Goal: Task Accomplishment & Management: Complete application form

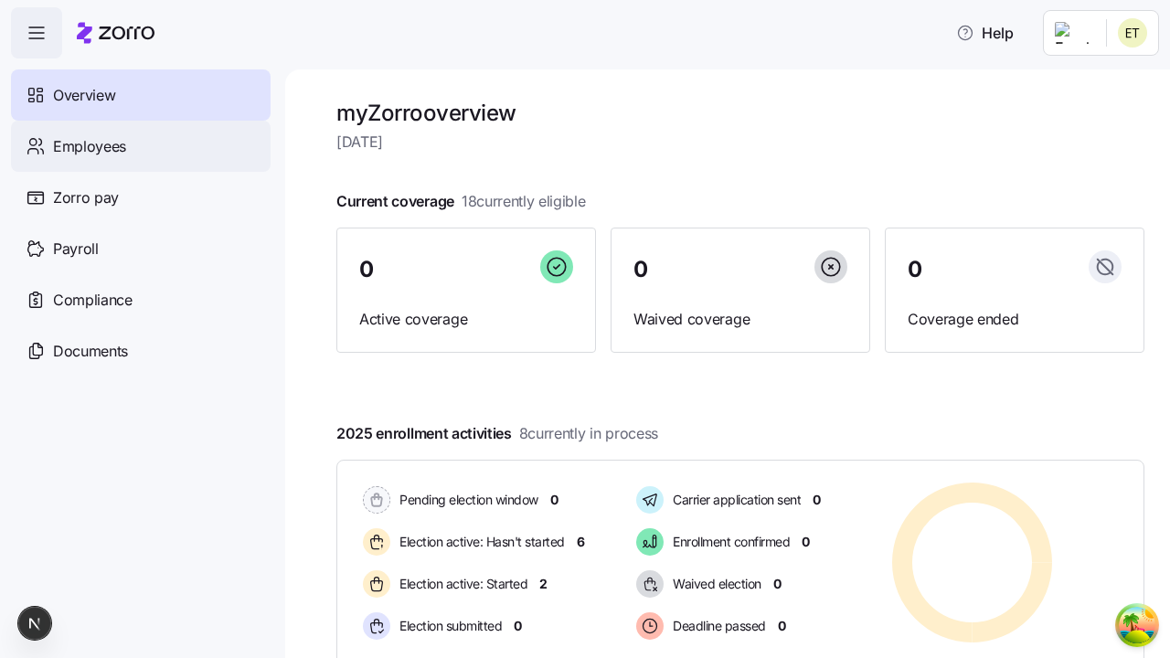
click at [89, 145] on span "Employees" at bounding box center [89, 146] width 73 height 23
click at [1073, 166] on html "Help Not Available Overview Employees Zorro pay Payroll Compliance Documents my…" at bounding box center [585, 323] width 1170 height 647
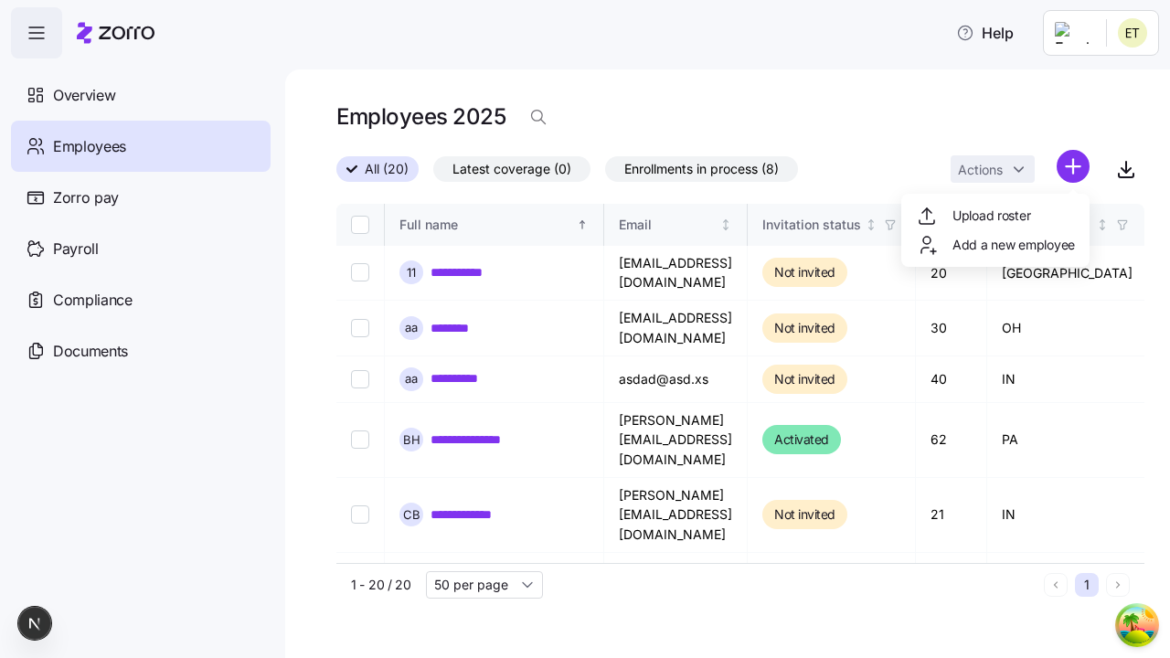
click at [995, 245] on span "Add a new employee" at bounding box center [1014, 245] width 122 height 18
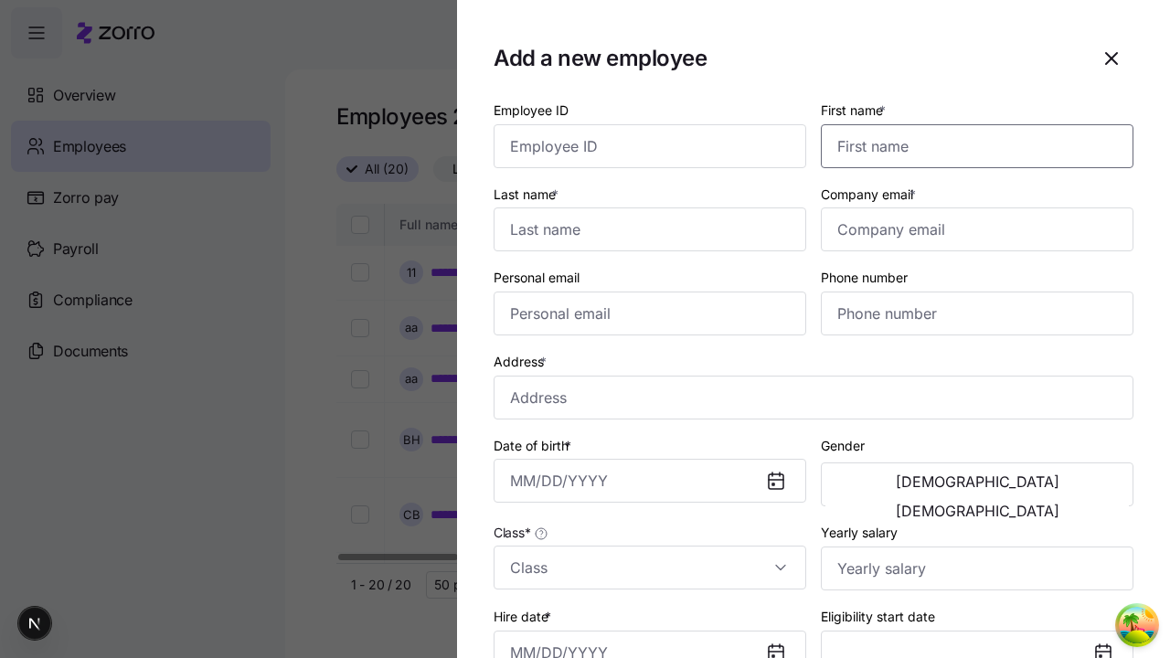
click at [970, 124] on input "First name *" at bounding box center [977, 146] width 313 height 44
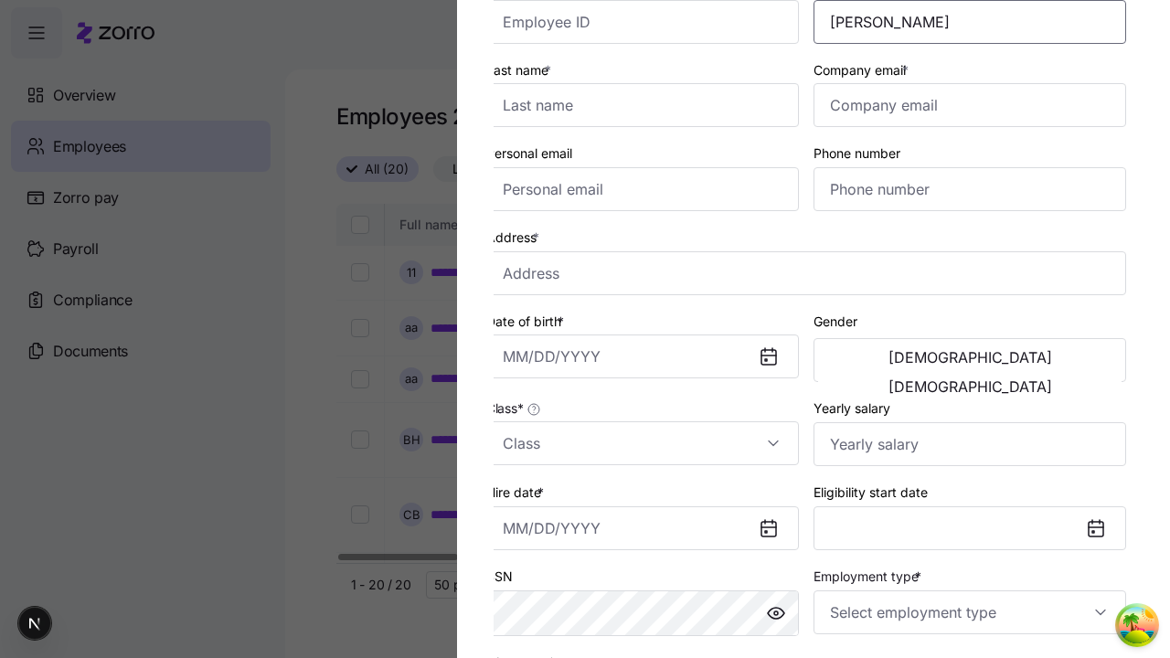
type input "[PERSON_NAME]"
click at [650, 105] on input "Last name *" at bounding box center [642, 105] width 313 height 44
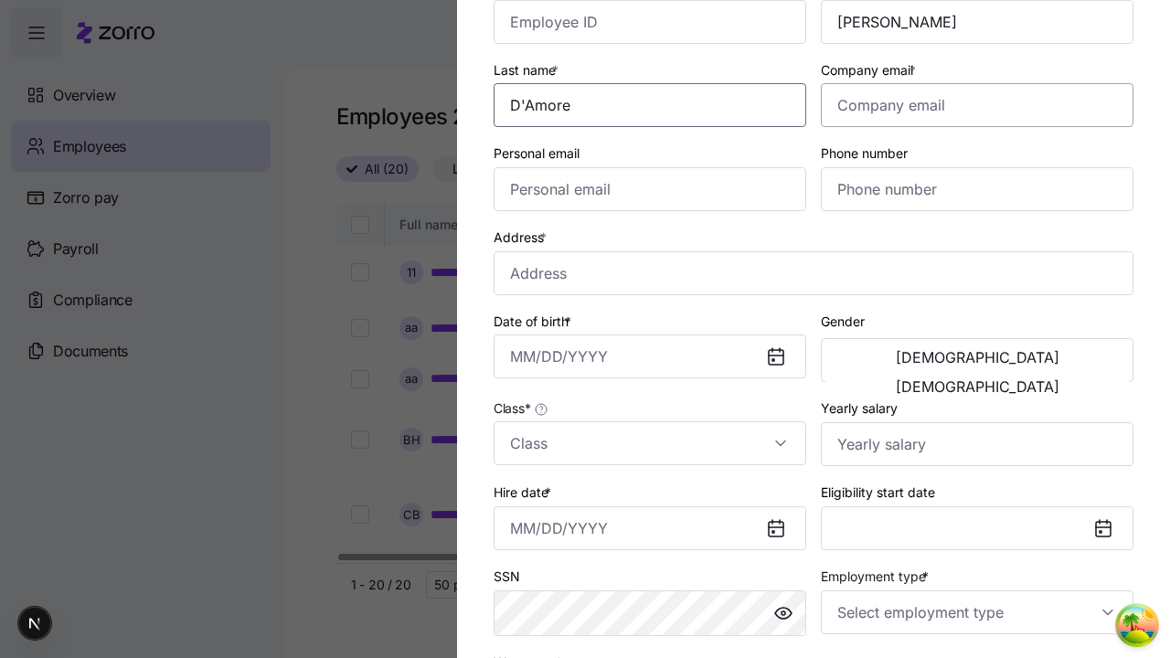
type input "D'Amore"
click at [977, 105] on input "Company email *" at bounding box center [977, 105] width 313 height 44
type input "[EMAIL_ADDRESS][DOMAIN_NAME]"
click at [650, 189] on input "Personal email" at bounding box center [650, 189] width 313 height 44
type input "[EMAIL_ADDRESS][DOMAIN_NAME]"
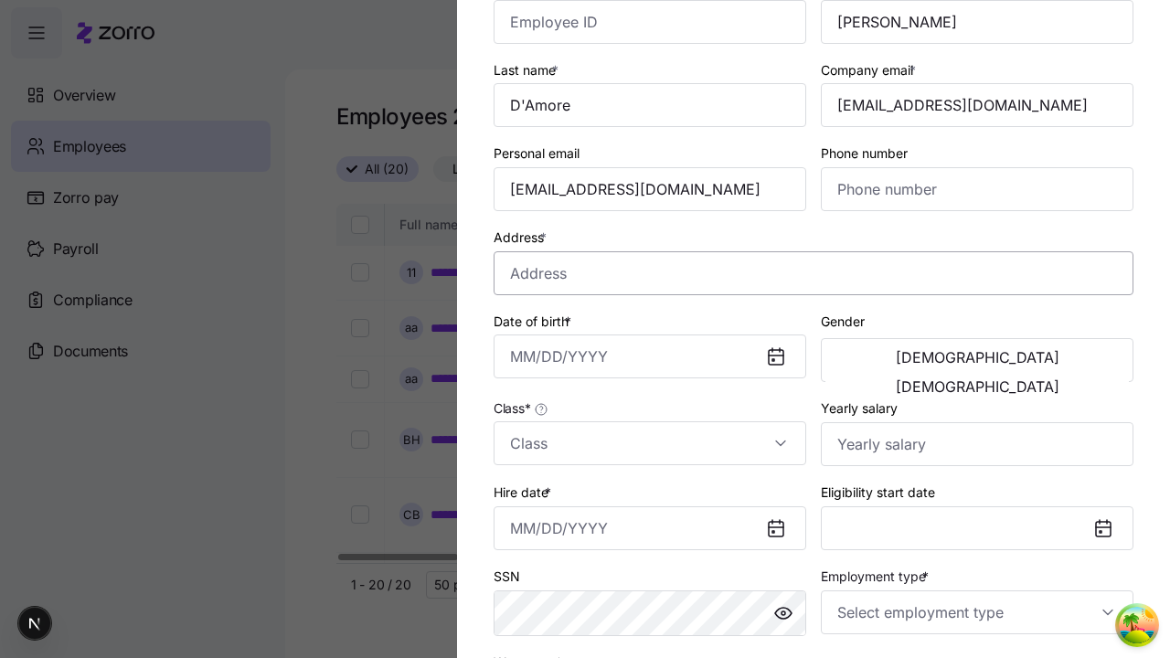
click at [814, 272] on input "Address *" at bounding box center [814, 273] width 640 height 44
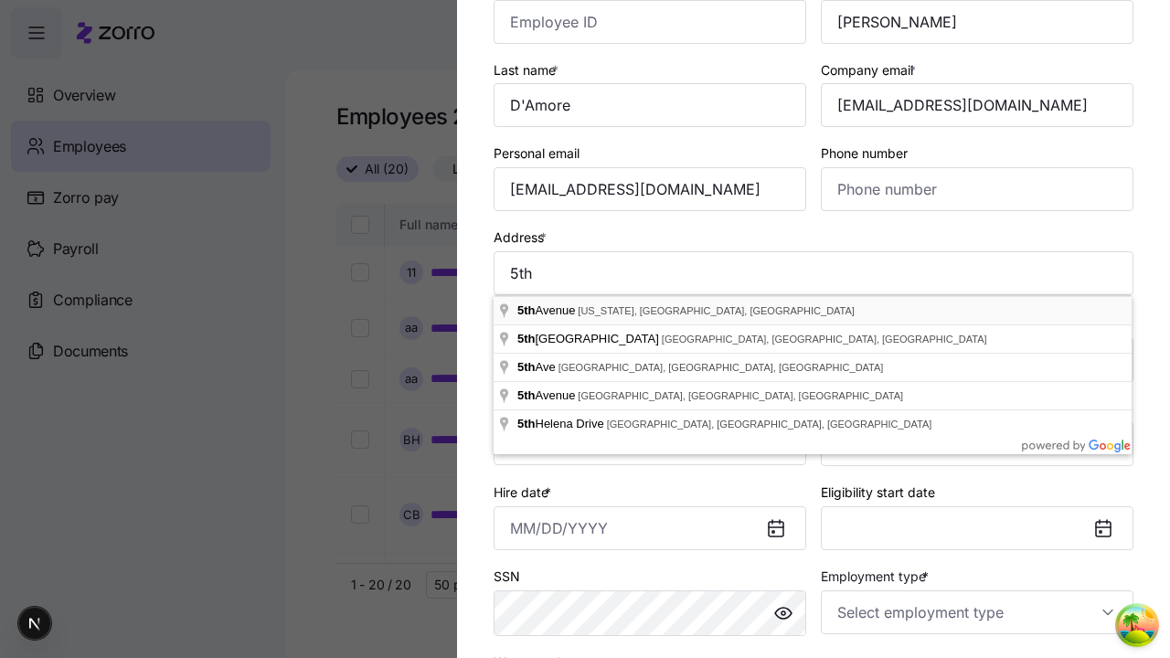
type input "[GEOGRAPHIC_DATA][US_STATE], [GEOGRAPHIC_DATA], [GEOGRAPHIC_DATA]"
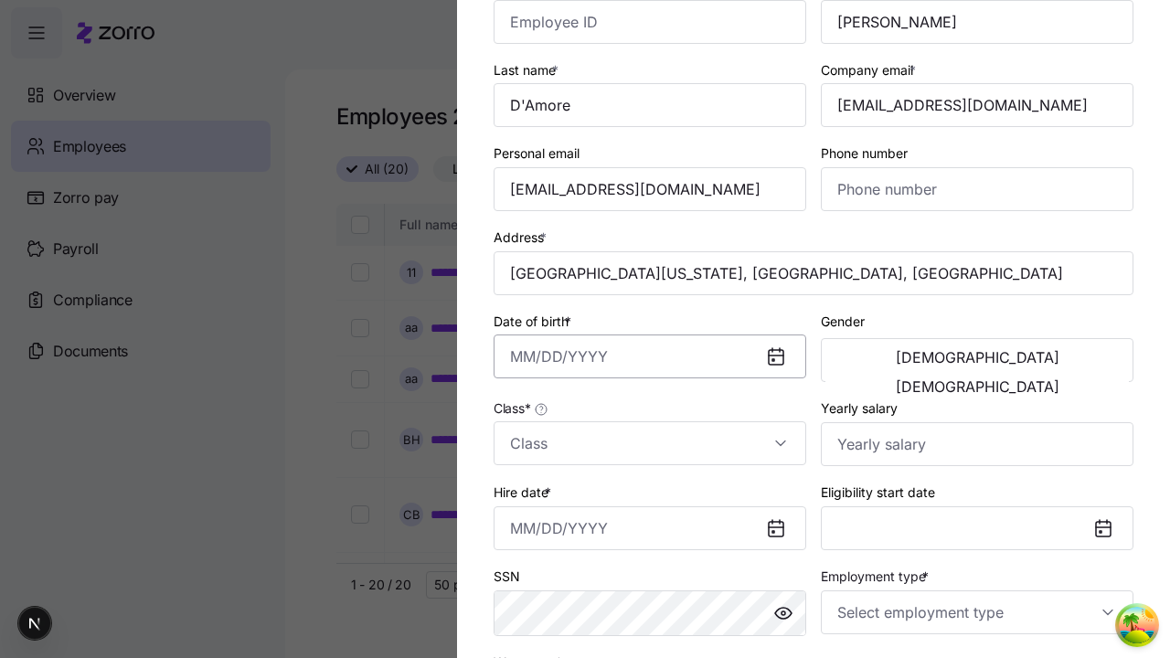
click at [650, 357] on input "Date of birth *" at bounding box center [650, 357] width 313 height 44
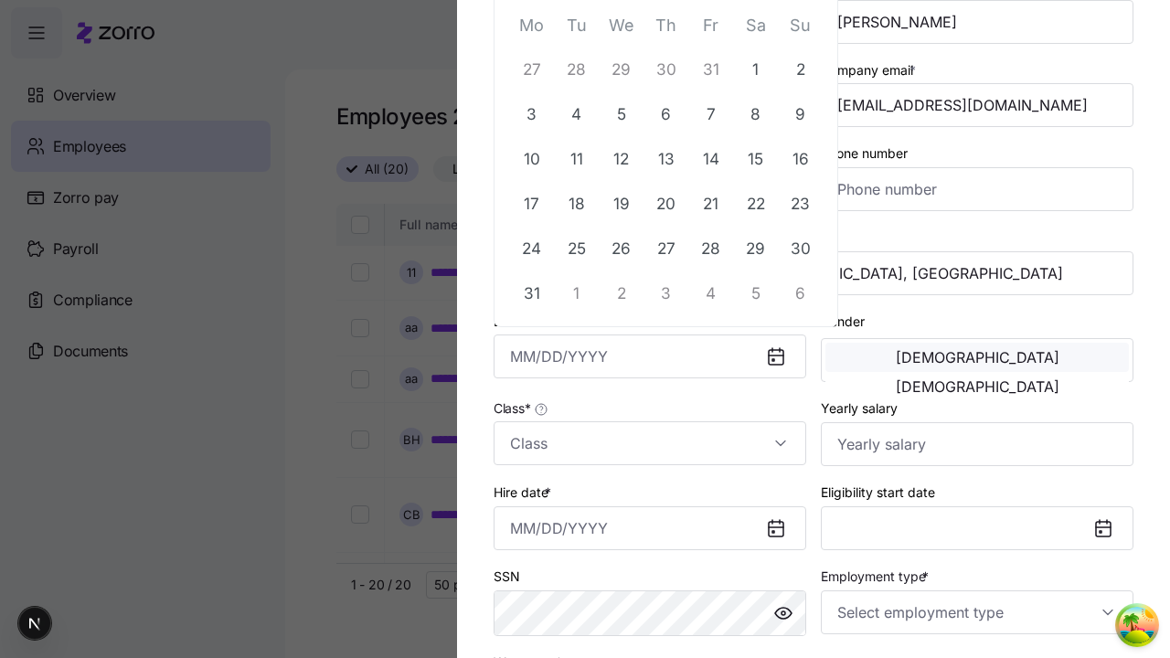
click at [531, 113] on button "3" at bounding box center [532, 114] width 44 height 44
type input "[DATE]"
click at [901, 360] on span "[DEMOGRAPHIC_DATA]" at bounding box center [978, 357] width 164 height 15
click at [650, 443] on input "Class *" at bounding box center [650, 443] width 313 height 44
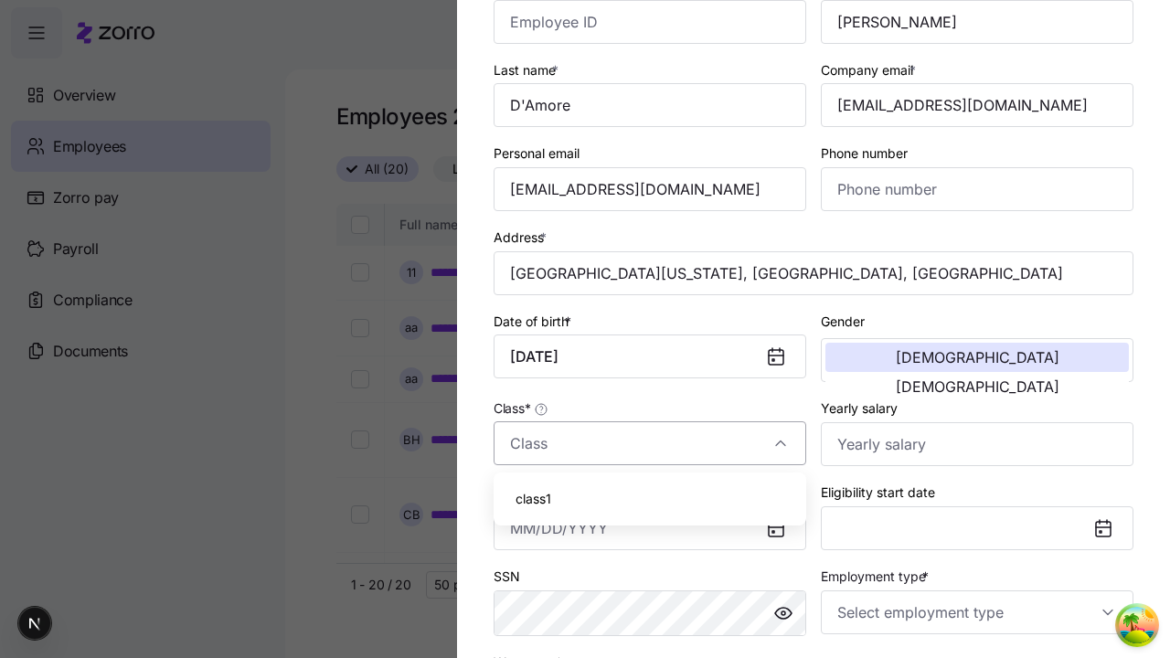
click at [650, 499] on div "class1" at bounding box center [650, 499] width 298 height 38
type input "class1"
click at [650, 527] on input "Hire date *" at bounding box center [650, 528] width 313 height 44
type input "[DATE]"
click at [977, 612] on input "Employment type *" at bounding box center [977, 613] width 313 height 44
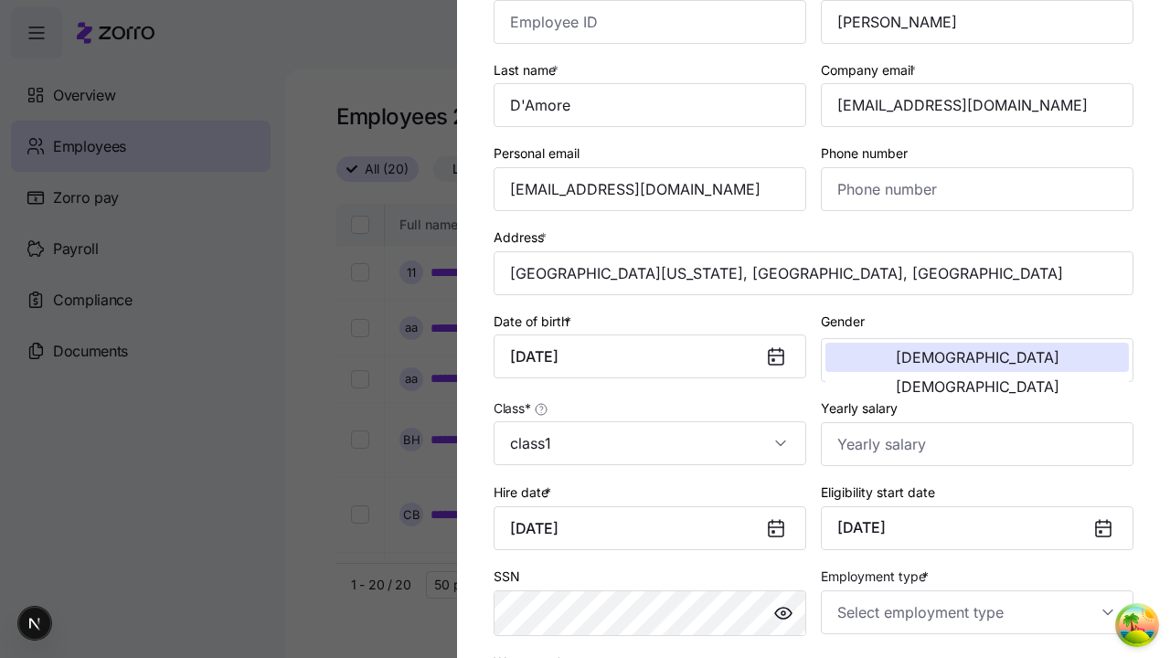
click at [0, 0] on div "Full Time" at bounding box center [0, 0] width 0 height 0
type input "Full Time"
click at [650, 498] on div "Salary" at bounding box center [650, 498] width 298 height 38
type input "Salary"
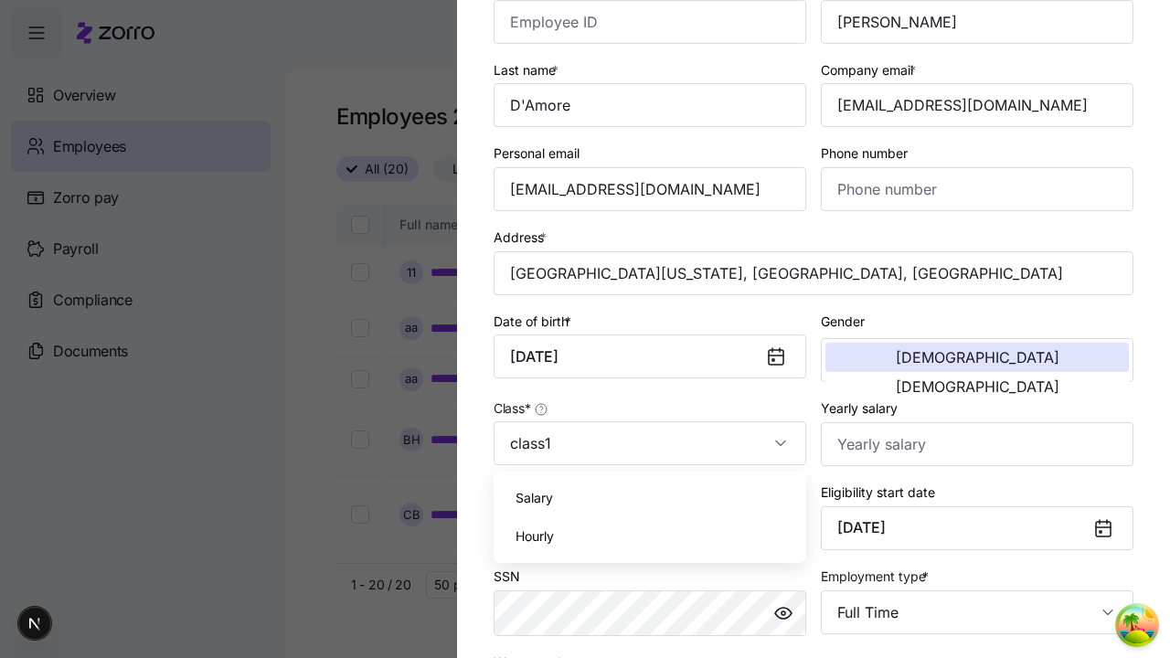
scroll to position [372, 0]
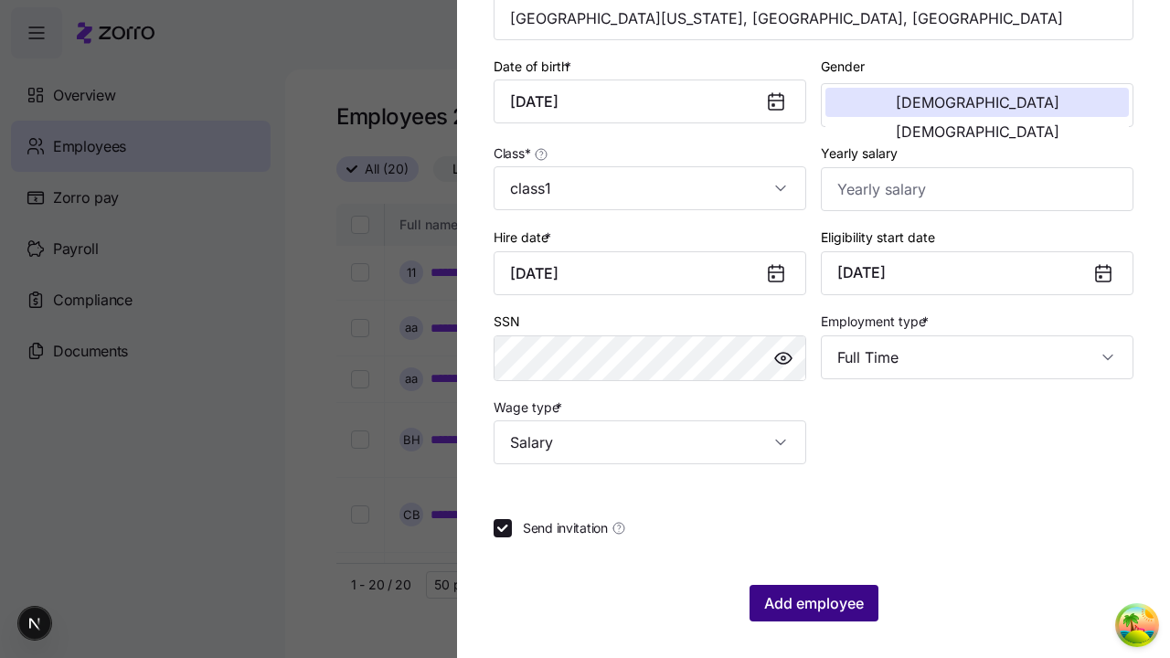
click at [813, 603] on span "Add employee" at bounding box center [814, 603] width 100 height 22
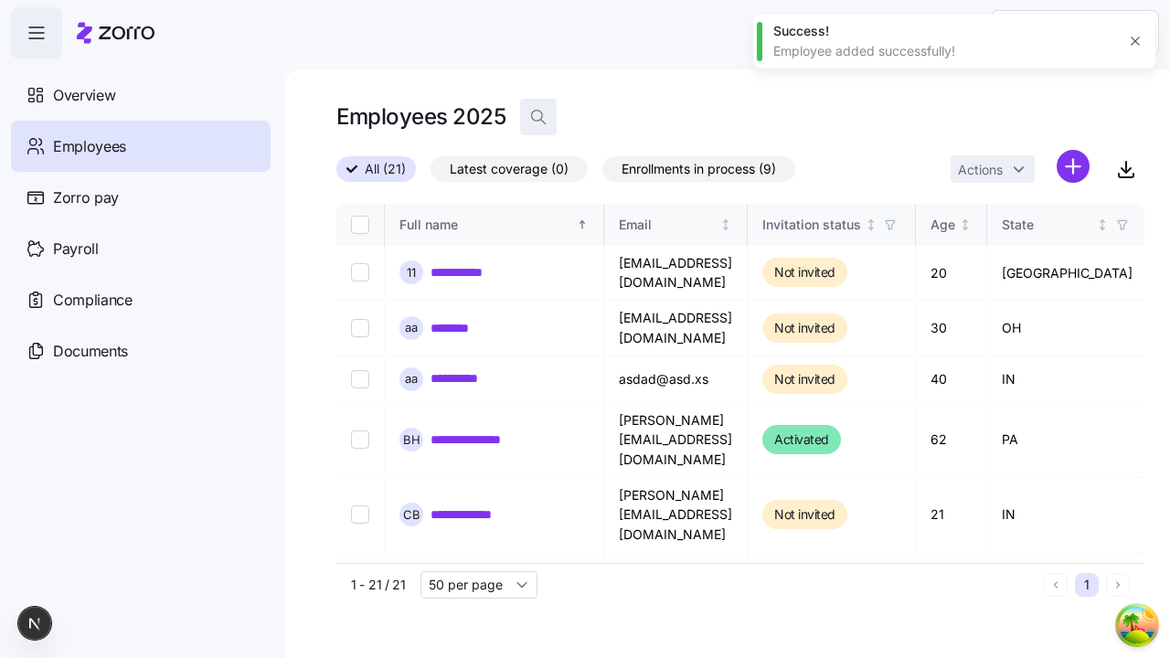
click at [538, 117] on icon "button" at bounding box center [538, 117] width 18 height 18
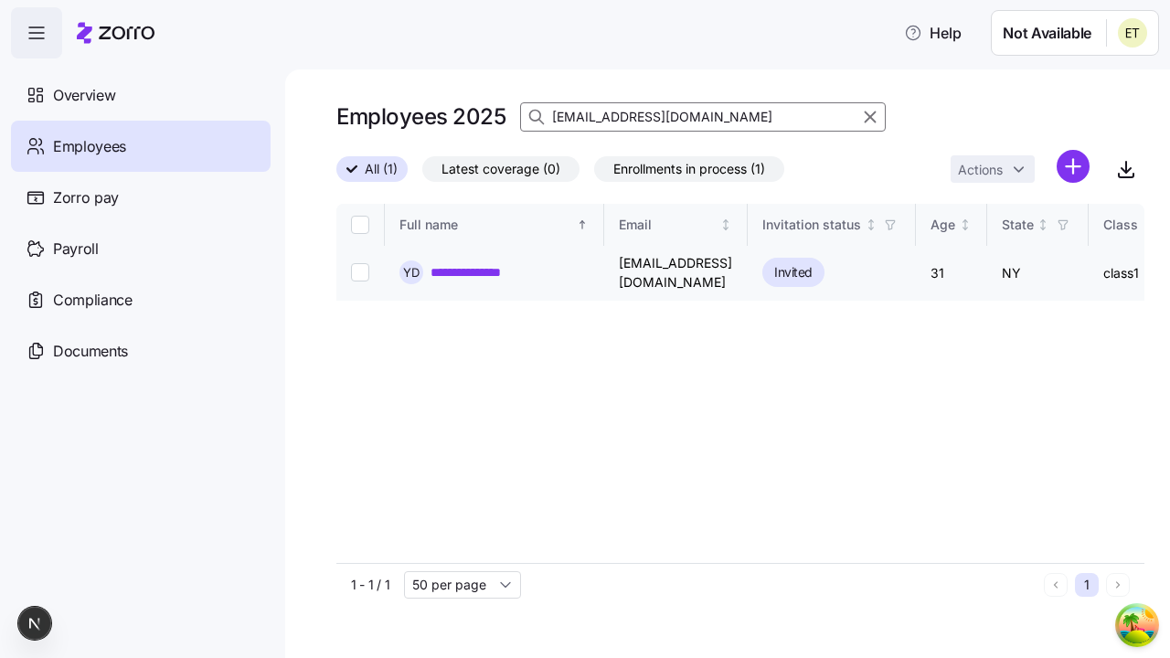
type input "[EMAIL_ADDRESS][DOMAIN_NAME]"
click at [482, 268] on link "**********" at bounding box center [482, 272] width 102 height 18
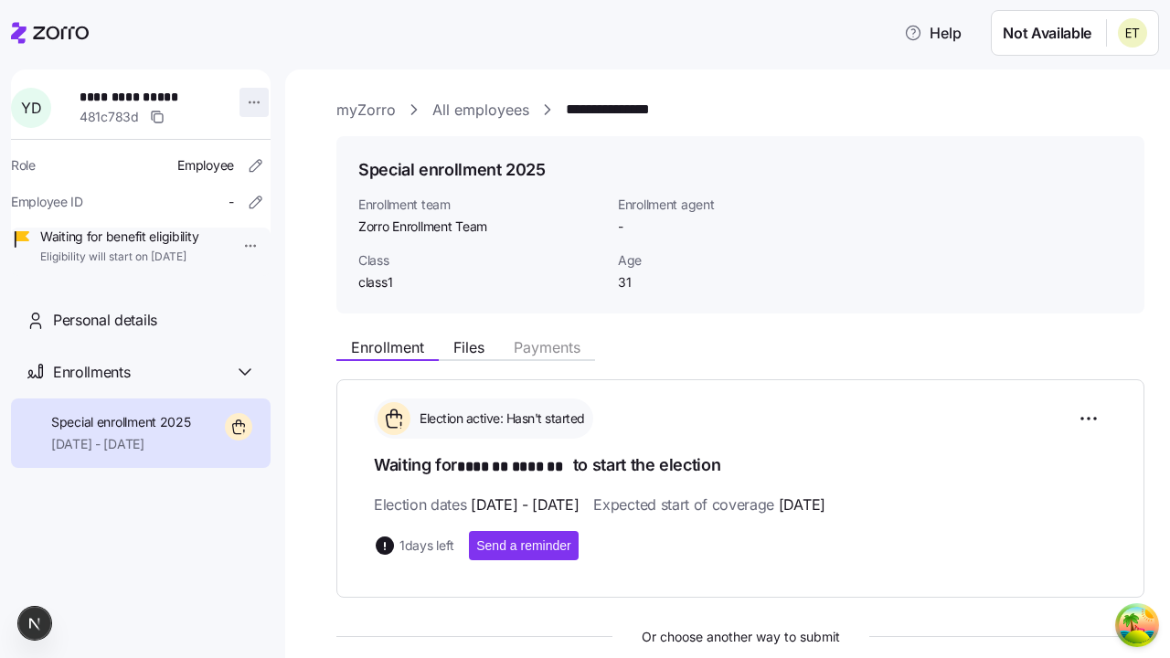
click at [242, 102] on html "**********" at bounding box center [585, 323] width 1170 height 647
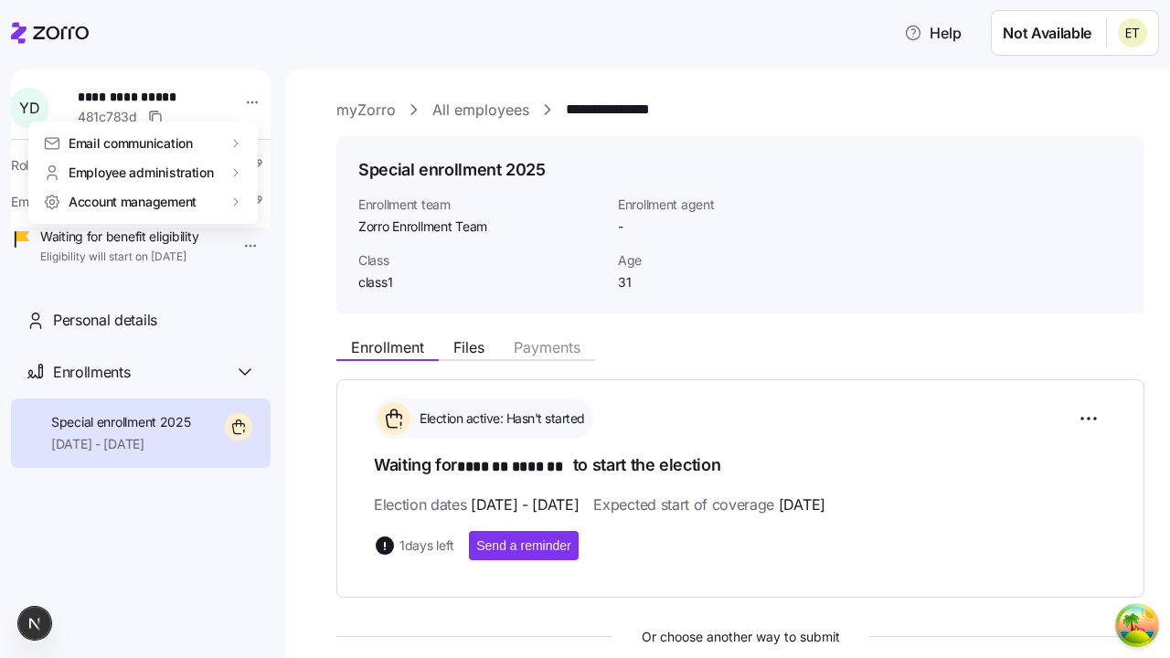
click at [133, 201] on span "Account management" at bounding box center [133, 202] width 128 height 18
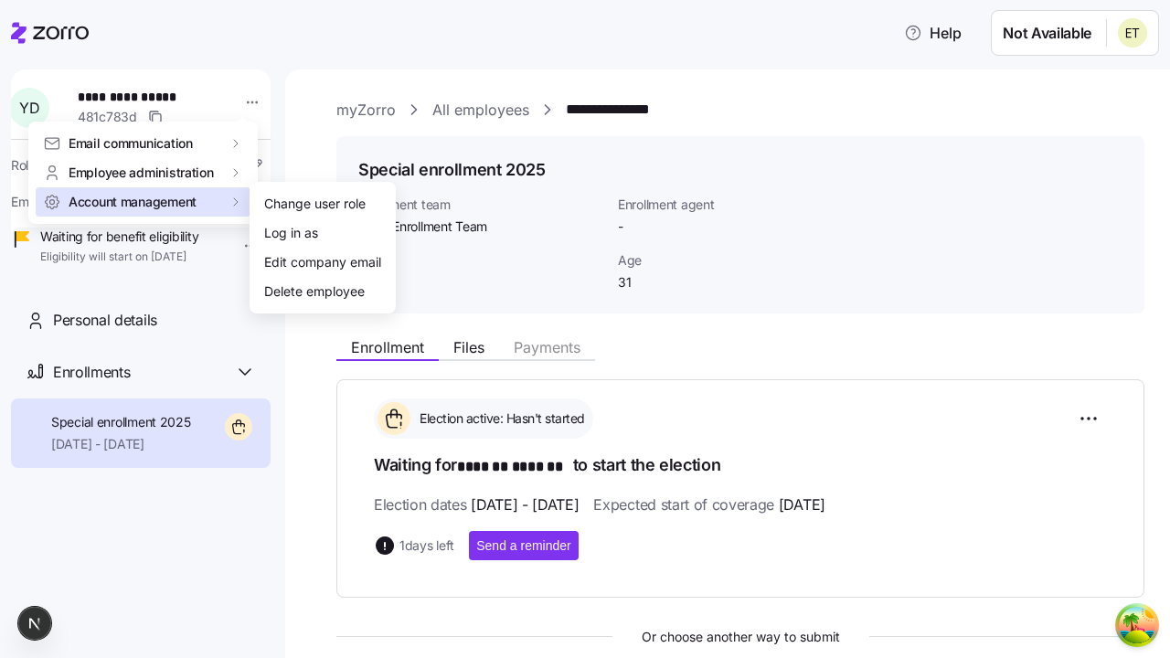
click at [314, 292] on div "Delete employee" at bounding box center [314, 292] width 101 height 20
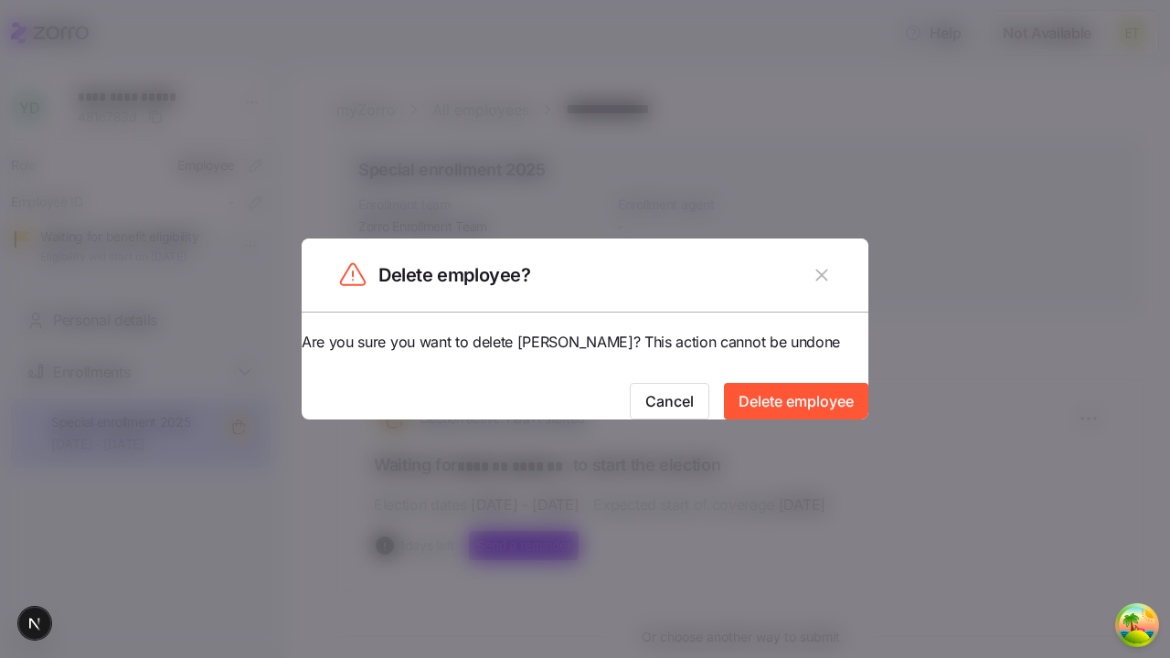
click at [759, 394] on span "Delete employee" at bounding box center [796, 401] width 115 height 22
